Goal: Task Accomplishment & Management: Complete application form

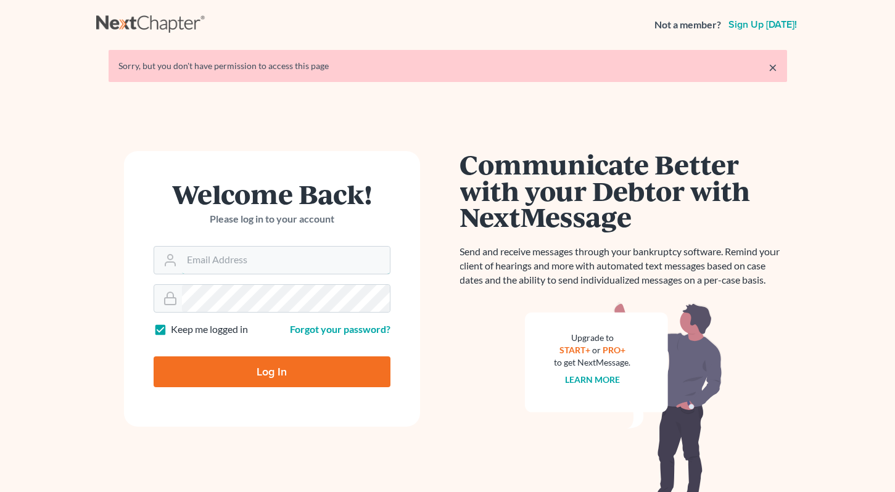
type input "[EMAIL_ADDRESS][DOMAIN_NAME]"
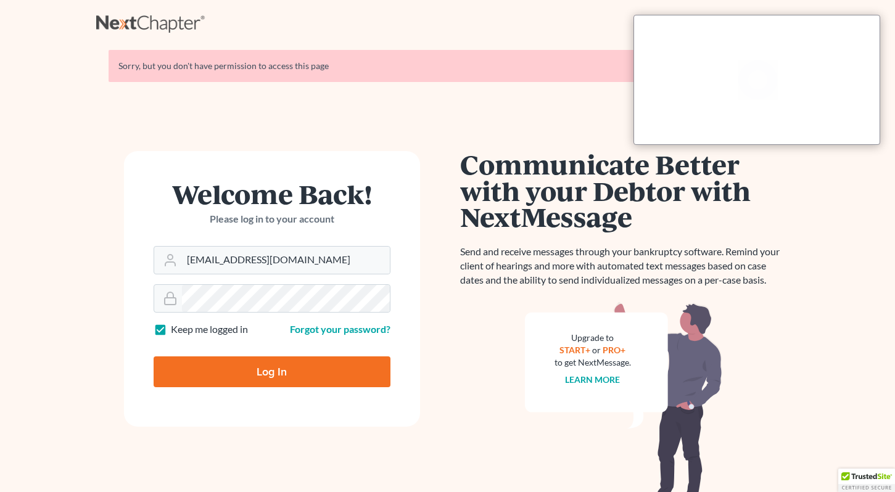
click at [284, 371] on input "Log In" at bounding box center [272, 371] width 237 height 31
type input "Thinking..."
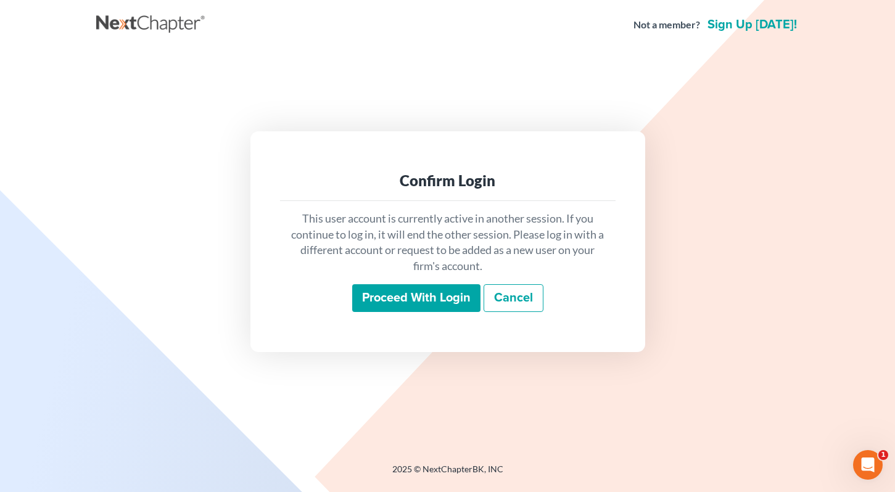
click at [360, 313] on div "Proceed with login Cancel" at bounding box center [448, 298] width 316 height 29
click at [379, 307] on input "Proceed with login" at bounding box center [416, 298] width 128 height 28
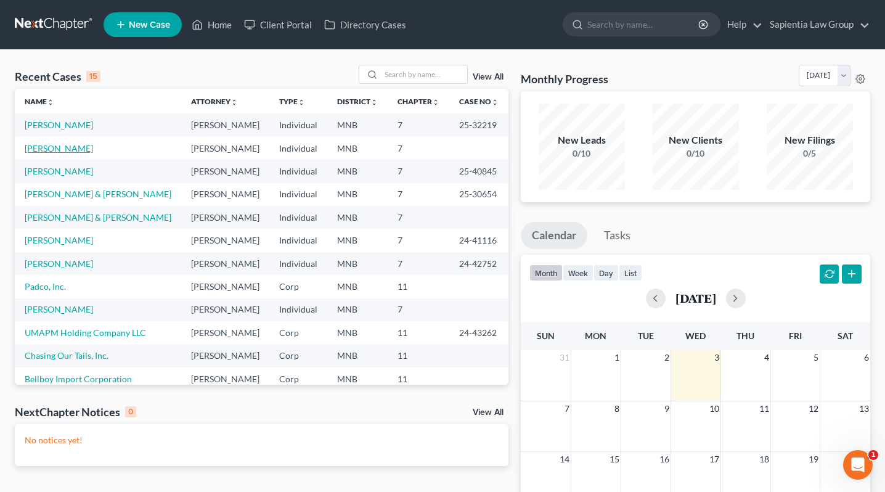
click at [52, 147] on link "[PERSON_NAME]" at bounding box center [59, 148] width 68 height 10
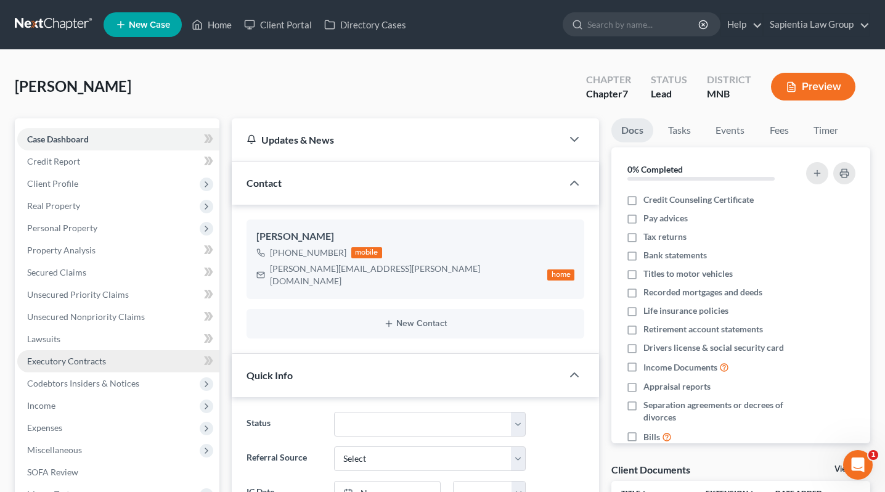
click at [68, 356] on span "Executory Contracts" at bounding box center [66, 361] width 79 height 10
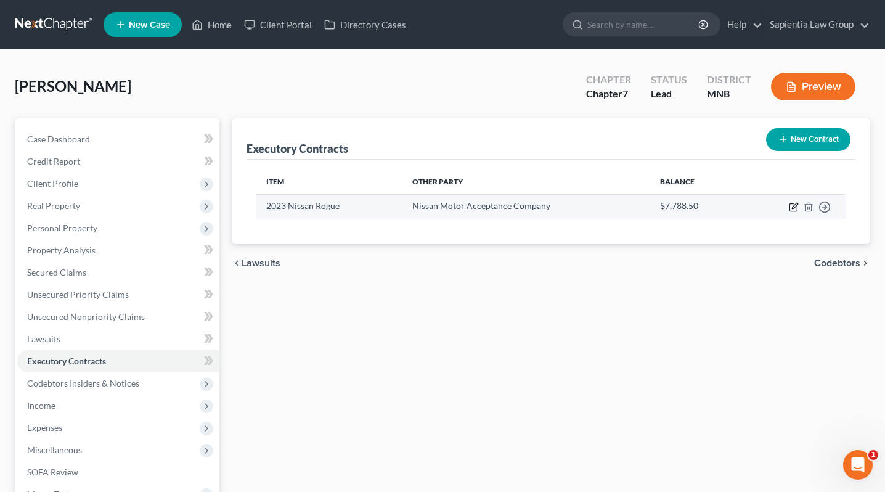
click at [792, 208] on icon "button" at bounding box center [795, 206] width 6 height 6
select select "3"
select select "45"
select select "3"
select select "1"
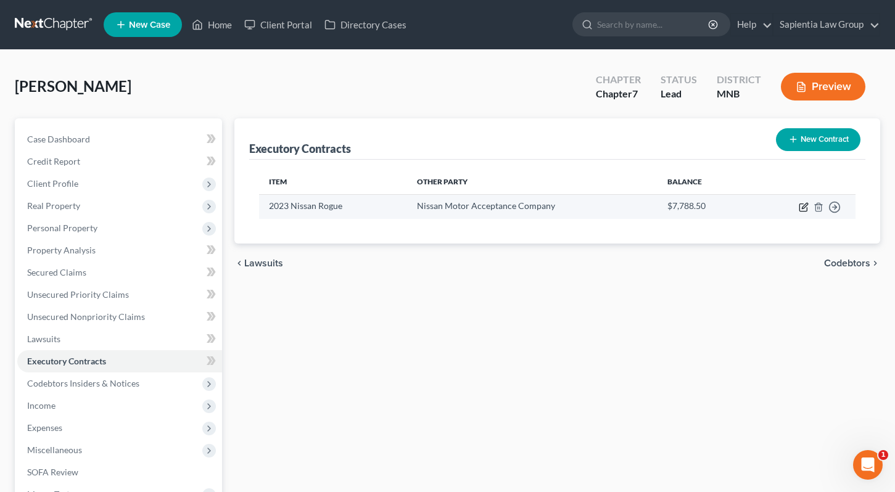
select select "0"
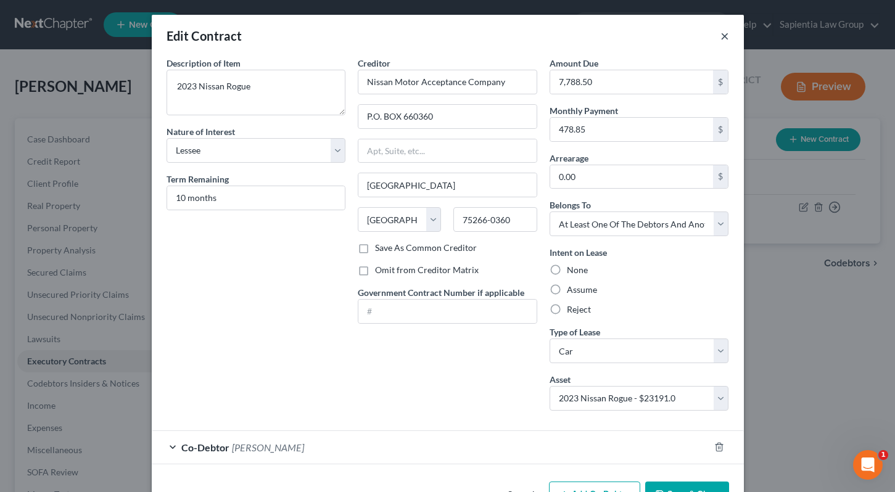
click at [720, 35] on button "×" at bounding box center [724, 35] width 9 height 15
